Goal: Information Seeking & Learning: Learn about a topic

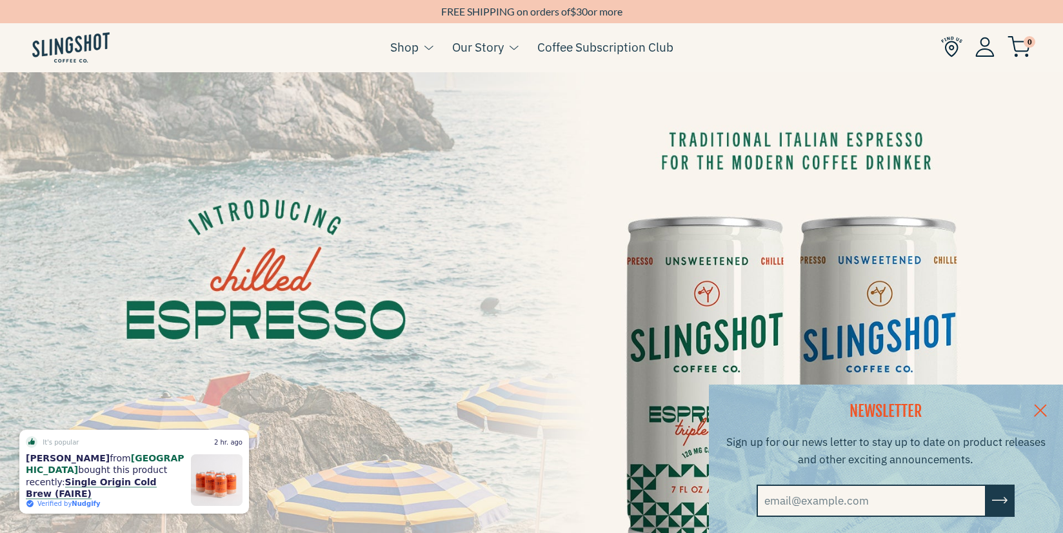
click at [1043, 403] on link at bounding box center [1040, 410] width 45 height 50
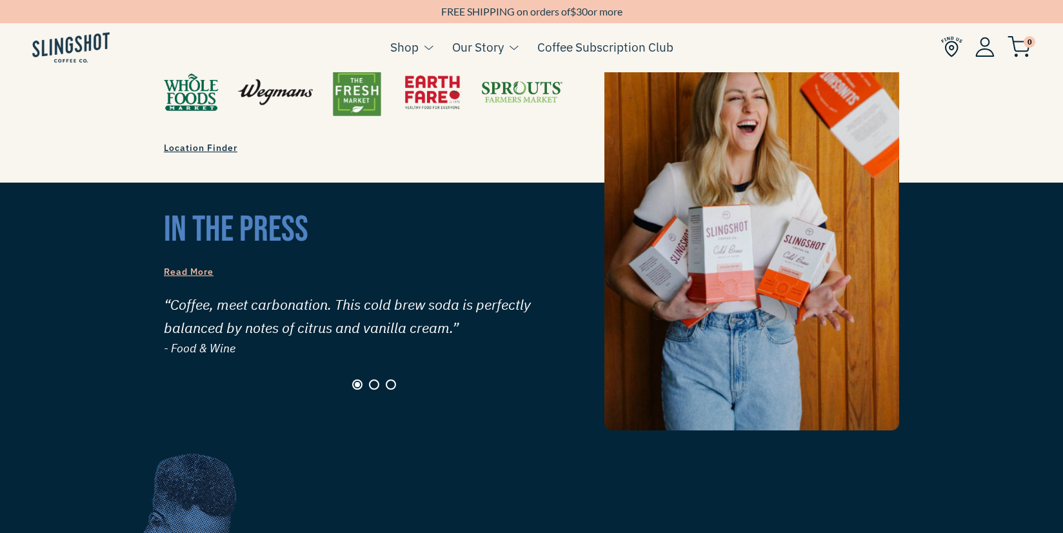
scroll to position [1221, 0]
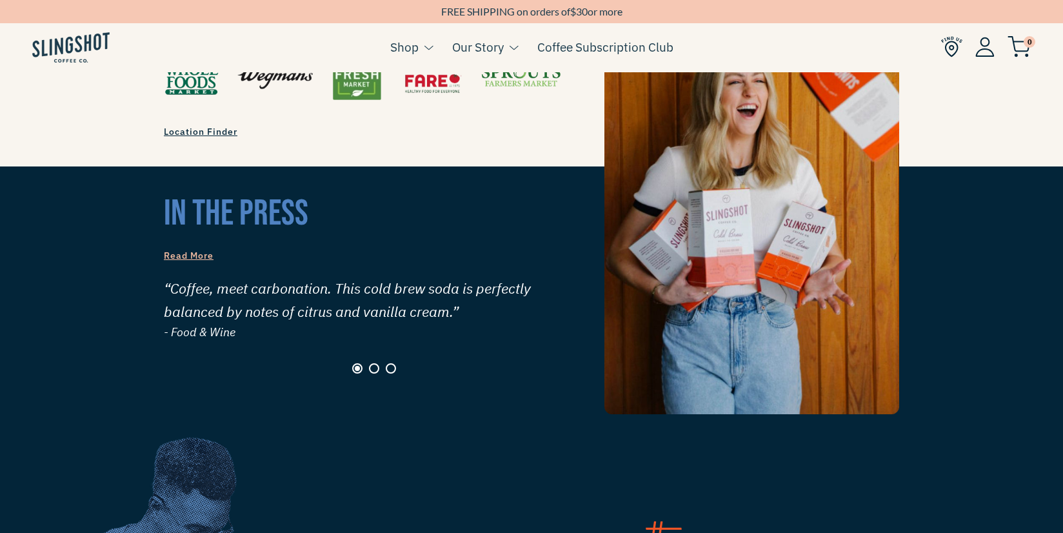
click at [179, 250] on span "Read More" at bounding box center [189, 256] width 50 height 12
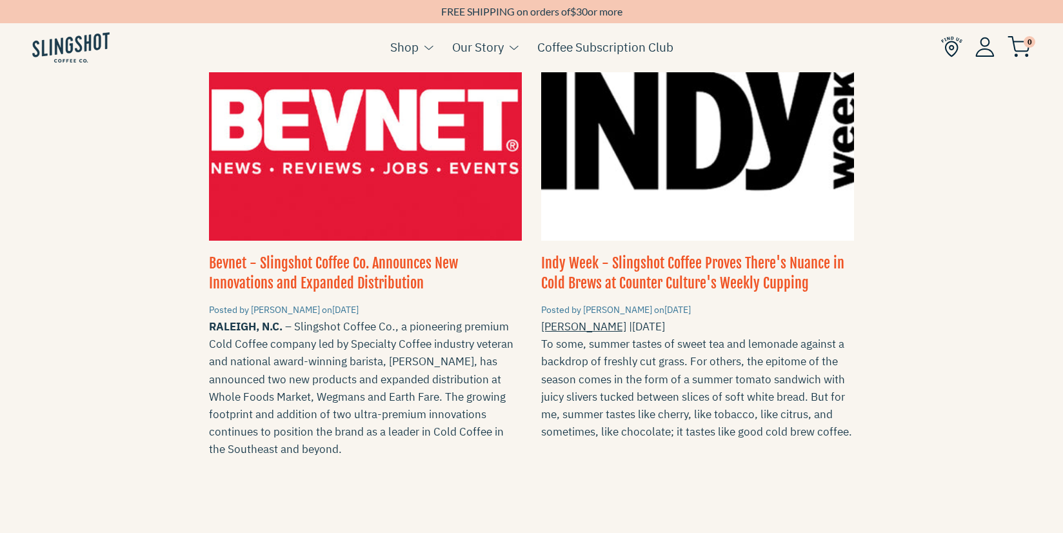
scroll to position [1032, 0]
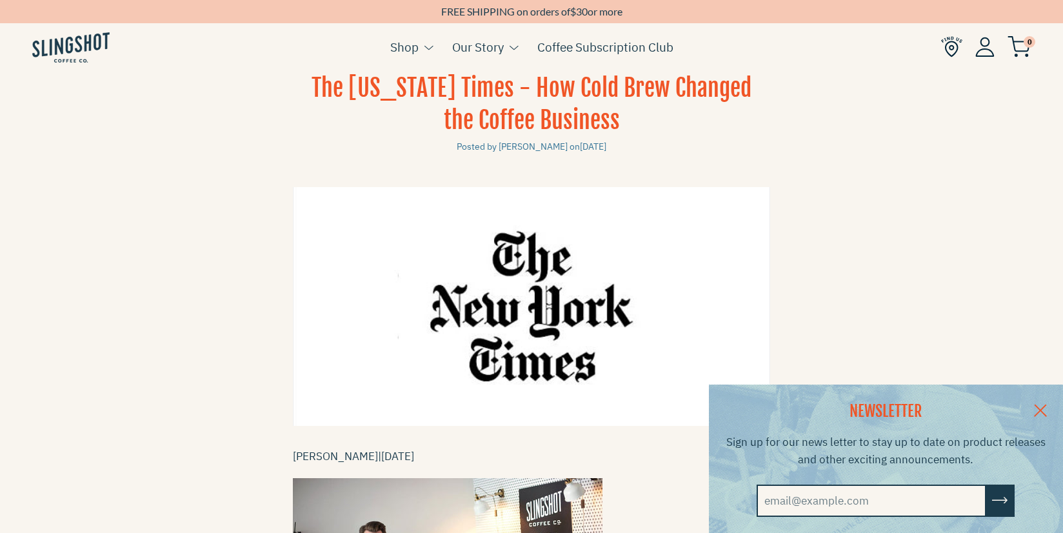
click at [197, 172] on div "The New York Times - How Cold Brew Changed the Coffee Business Posted by Jenny …" at bounding box center [531, 481] width 1063 height 819
drag, startPoint x: 1054, startPoint y: 405, endPoint x: 1048, endPoint y: 371, distance: 34.2
click at [1052, 404] on link at bounding box center [1040, 410] width 45 height 50
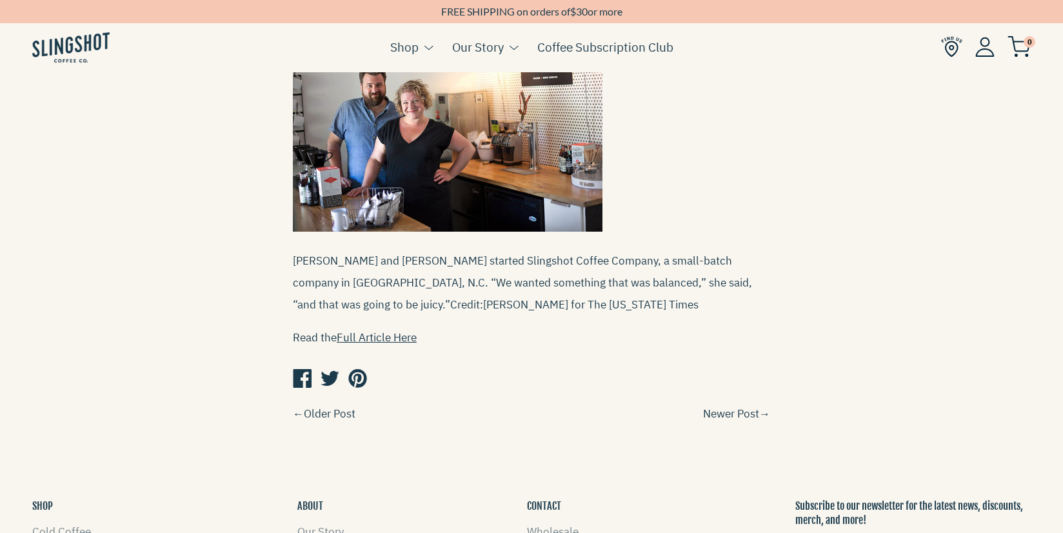
scroll to position [452, 0]
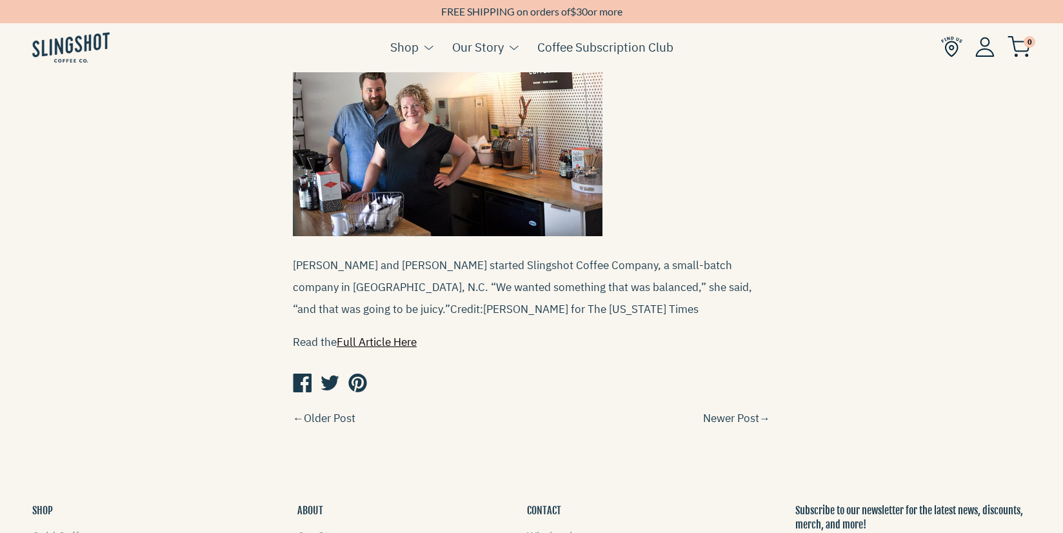
click at [383, 335] on link "Full Article Here" at bounding box center [377, 342] width 80 height 14
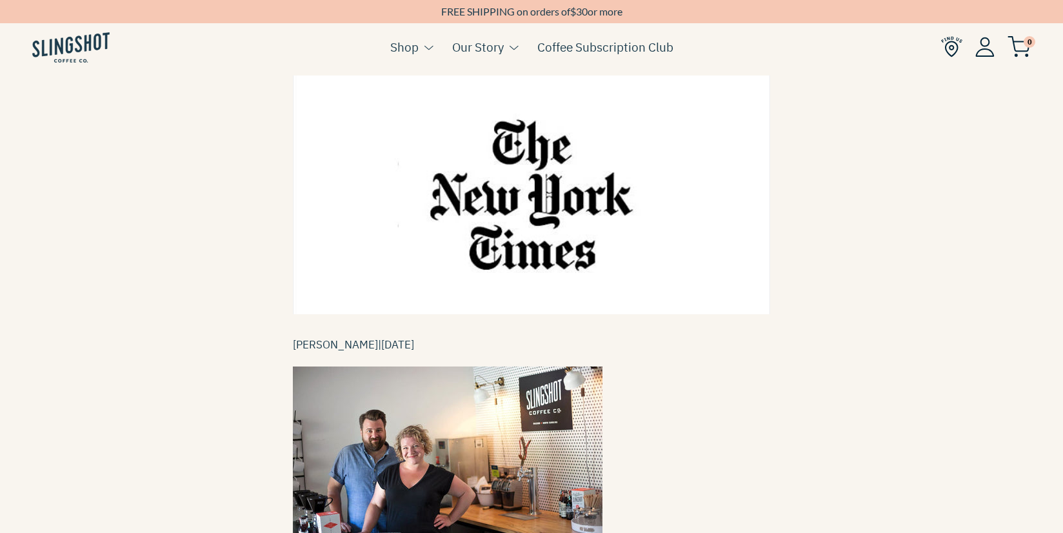
scroll to position [0, 0]
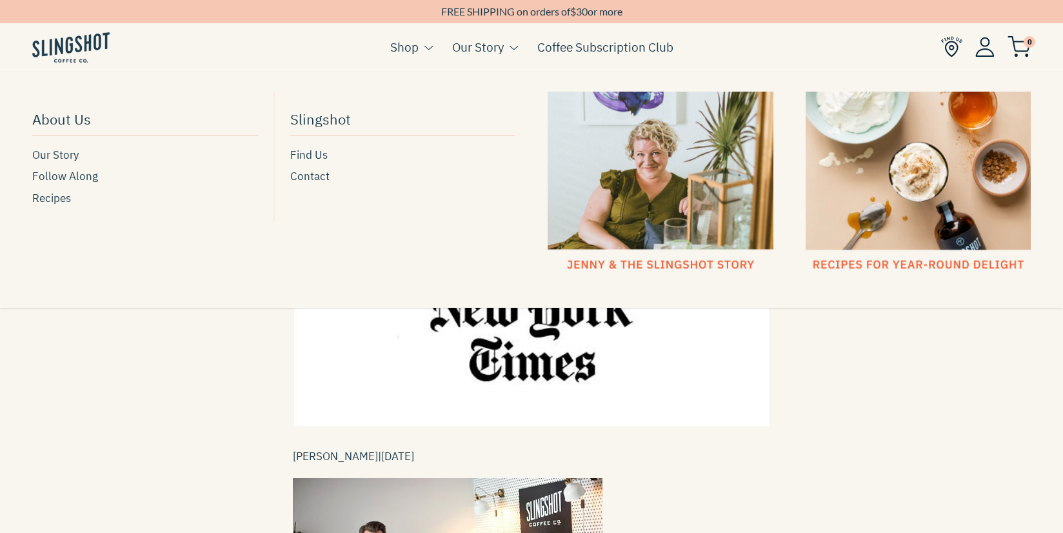
click at [481, 43] on link "Our Story" at bounding box center [478, 46] width 52 height 19
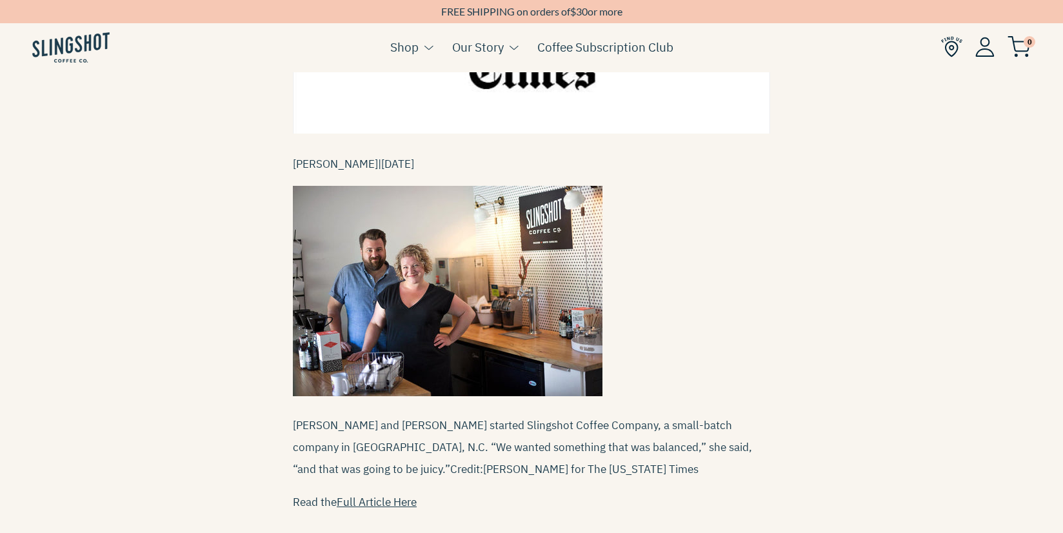
scroll to position [386, 0]
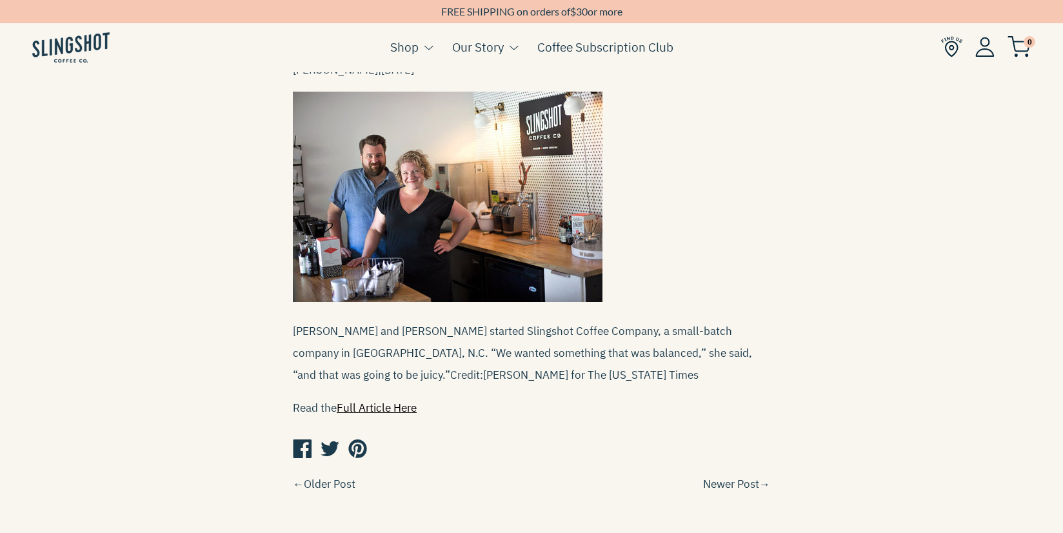
click at [401, 401] on link "Full Article Here" at bounding box center [377, 408] width 80 height 14
